Goal: Task Accomplishment & Management: Manage account settings

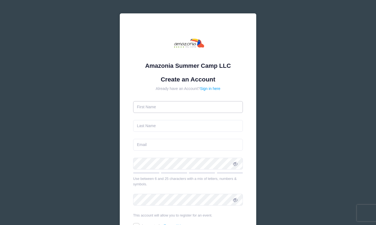
click at [195, 108] on input "text" at bounding box center [188, 107] width 110 height 12
click at [205, 107] on input "text" at bounding box center [188, 107] width 110 height 12
click at [267, 144] on div "Amazonia Summer Camp LLC Create an Account Already have an Account? Sign in here" at bounding box center [187, 148] width 163 height 297
click at [174, 102] on input "text" at bounding box center [188, 107] width 110 height 12
click at [207, 85] on form "Create an Account Already have an Account? Sign in here Use between 6 and 25 ch…" at bounding box center [188, 162] width 110 height 173
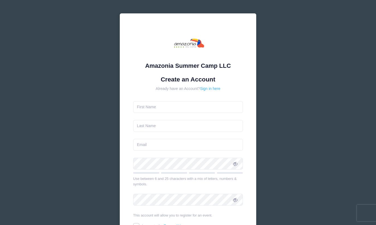
click at [208, 88] on link "Sign in here" at bounding box center [210, 88] width 20 height 4
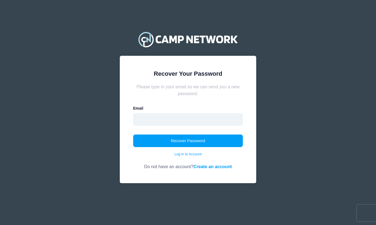
click at [190, 120] on input "email" at bounding box center [188, 119] width 110 height 13
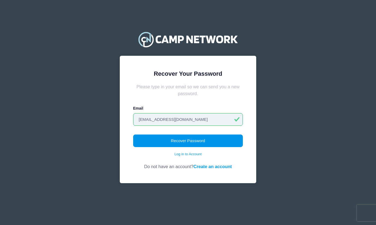
type input "[EMAIL_ADDRESS][DOMAIN_NAME]"
click at [228, 141] on button "Recover Password" at bounding box center [188, 140] width 110 height 13
